Goal: Task Accomplishment & Management: Complete application form

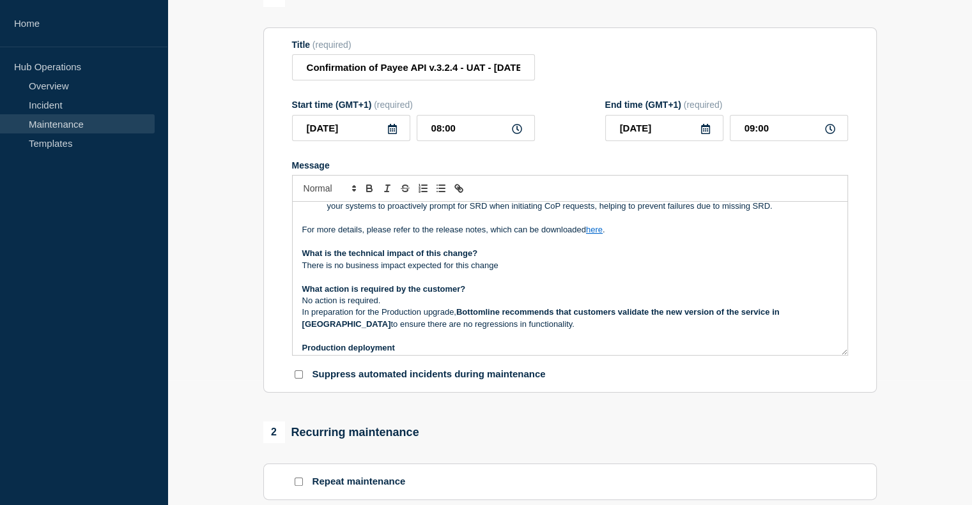
scroll to position [75, 0]
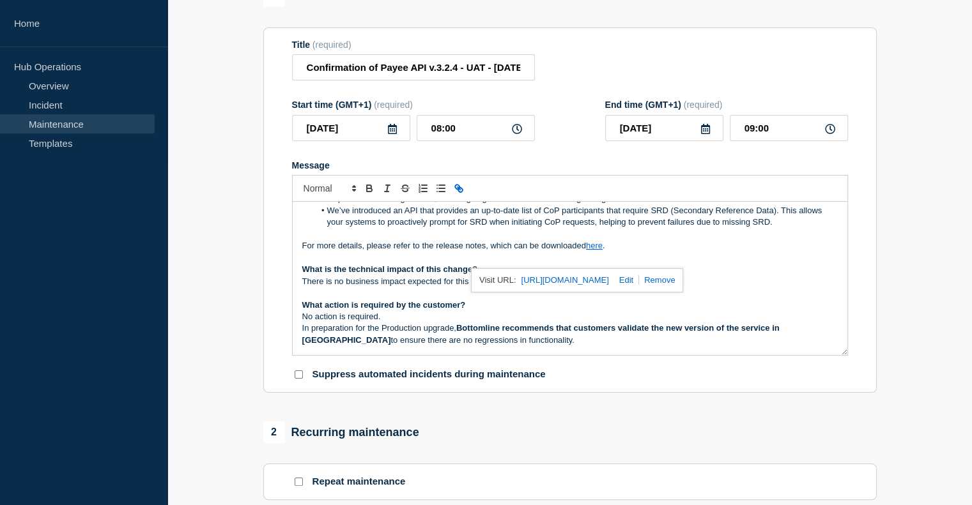
drag, startPoint x: 597, startPoint y: 261, endPoint x: 567, endPoint y: 253, distance: 31.8
click at [567, 240] on p "Message" at bounding box center [569, 234] width 535 height 11
click at [597, 250] on link "here" at bounding box center [594, 246] width 17 height 10
click at [664, 293] on div "[URL][DOMAIN_NAME]" at bounding box center [577, 280] width 213 height 24
click at [639, 285] on link at bounding box center [624, 280] width 30 height 10
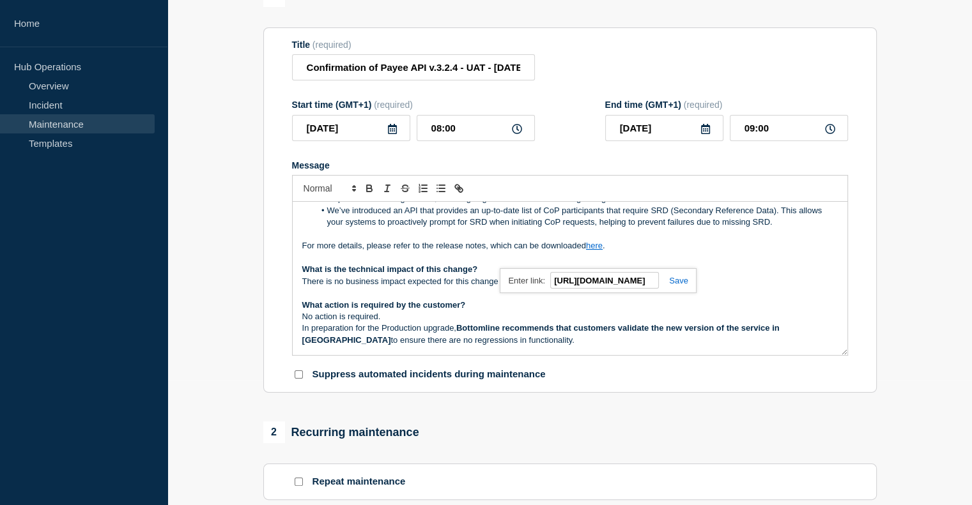
paste input "date list of CoP participants that require SRD"
click at [676, 286] on link at bounding box center [673, 281] width 29 height 10
click at [593, 250] on link "here" at bounding box center [594, 246] width 17 height 10
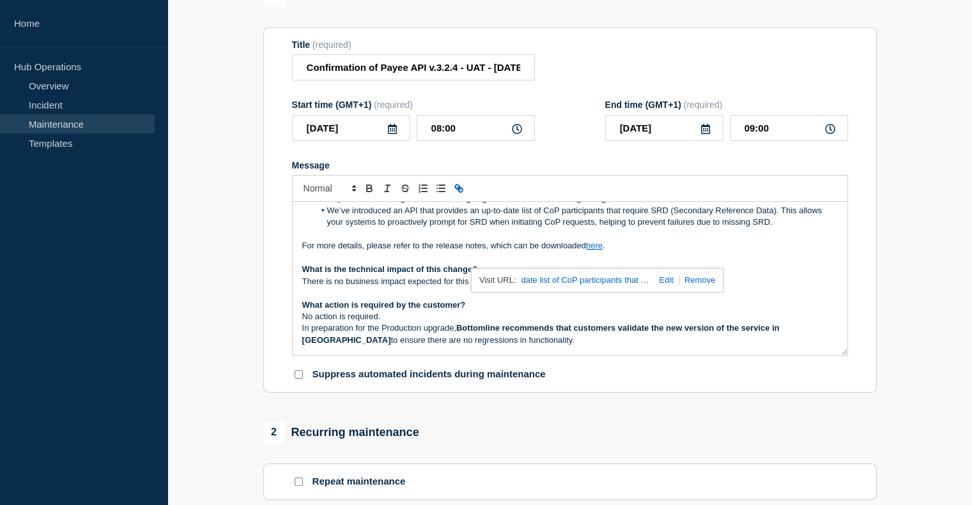
click at [604, 286] on link "date list of CoP participants that require SRD" at bounding box center [585, 280] width 128 height 17
click at [660, 285] on link at bounding box center [663, 280] width 30 height 10
paste input "[URL][DOMAIN_NAME]"
type input "[URL][DOMAIN_NAME]"
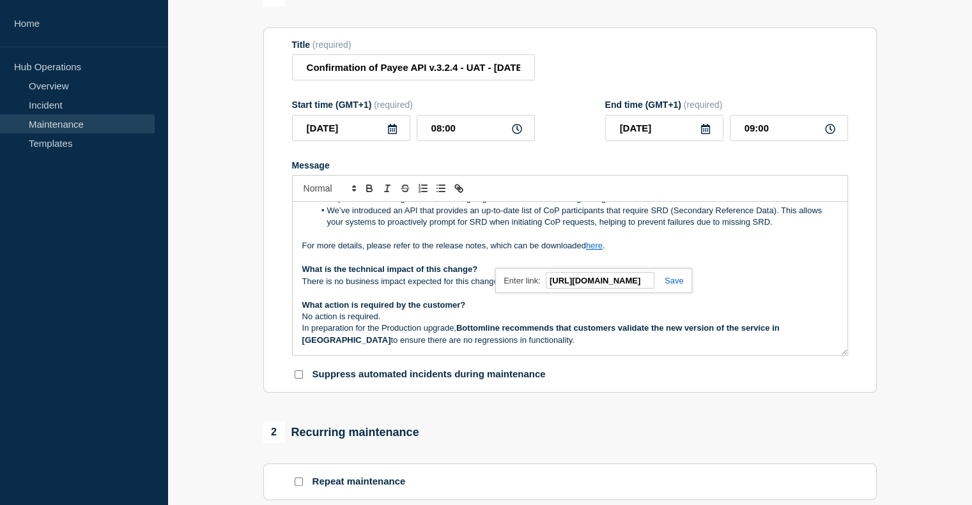
click at [673, 282] on link at bounding box center [668, 281] width 29 height 10
click at [597, 250] on link "here" at bounding box center [594, 246] width 17 height 10
click at [602, 288] on link "[URL][DOMAIN_NAME]" at bounding box center [565, 280] width 88 height 17
click at [421, 250] on span "For more details, please refer to the release notes, which can be downloaded" at bounding box center [444, 246] width 284 height 10
